Goal: Check status: Check status

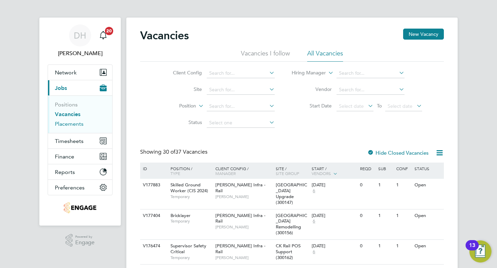
click at [64, 127] on ul "Positions Vacancies Placements" at bounding box center [80, 115] width 64 height 38
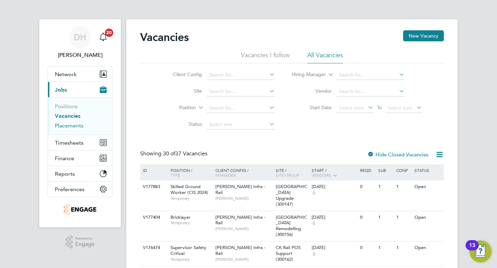
click at [63, 127] on link "Placements" at bounding box center [69, 125] width 29 height 7
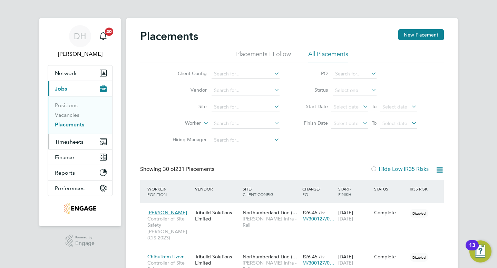
click at [76, 138] on button "Timesheets" at bounding box center [80, 141] width 64 height 15
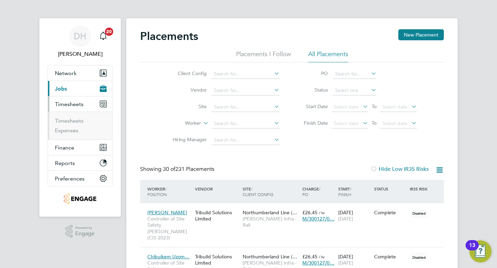
drag, startPoint x: 77, startPoint y: 115, endPoint x: 74, endPoint y: 120, distance: 5.9
click at [77, 115] on ul "Timesheets Expenses" at bounding box center [80, 126] width 64 height 28
click at [74, 120] on link "Timesheets" at bounding box center [69, 121] width 29 height 7
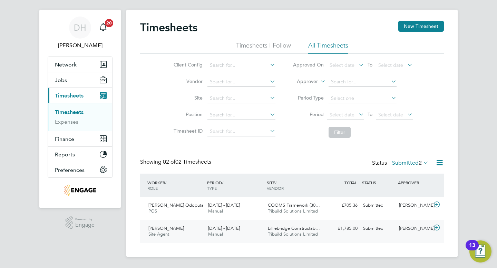
click at [332, 229] on div "£1,785.00 Submitted" at bounding box center [342, 228] width 36 height 11
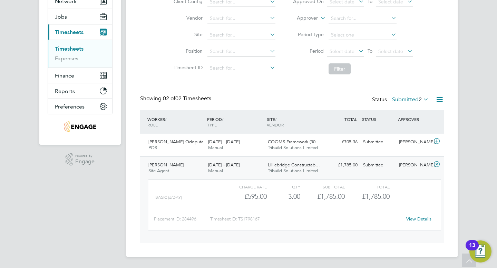
click at [278, 166] on span "Lilliebridge Constructab…" at bounding box center [294, 165] width 52 height 6
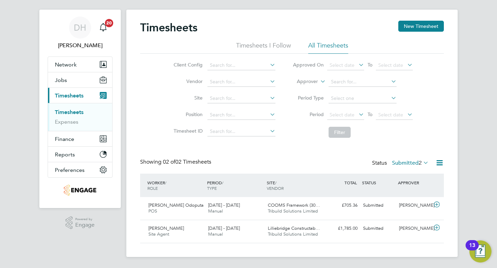
click at [422, 162] on icon at bounding box center [422, 163] width 0 height 10
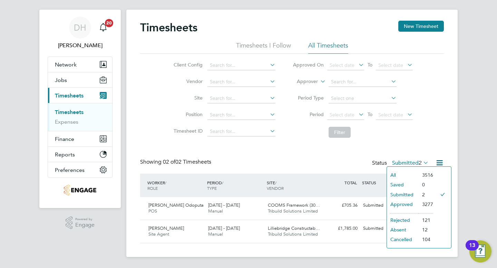
click at [398, 204] on li "Approved" at bounding box center [403, 205] width 32 height 10
